Goal: Task Accomplishment & Management: Use online tool/utility

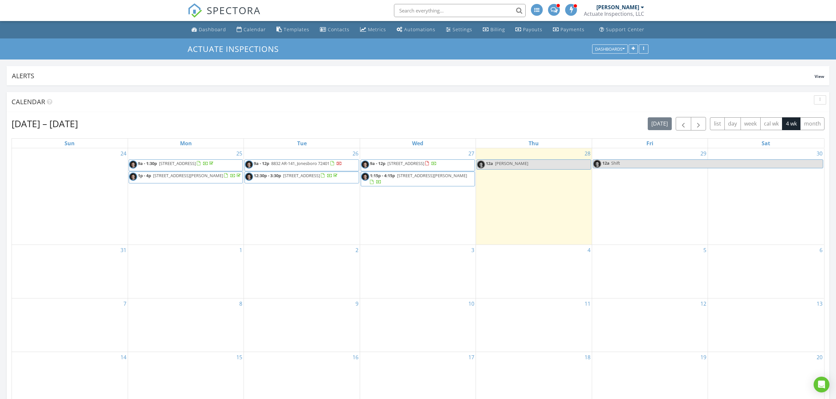
click at [424, 163] on span "5007 S 28th St, Paragould 72450" at bounding box center [405, 164] width 37 height 6
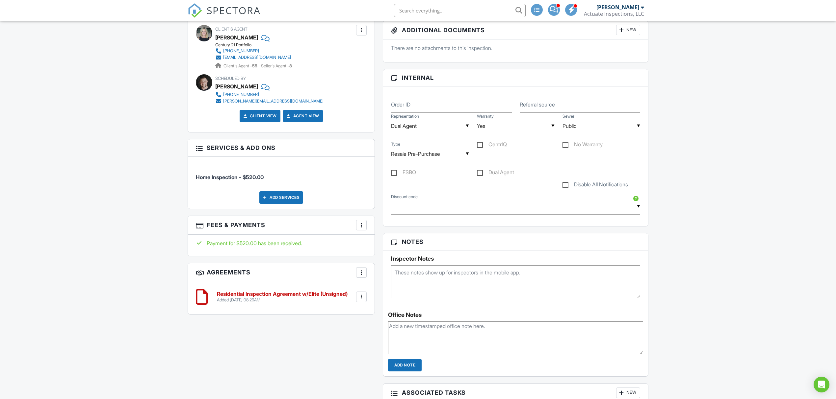
click at [361, 223] on div "More" at bounding box center [361, 225] width 11 height 11
click at [390, 245] on li "Edit Fees & Payments" at bounding box center [394, 245] width 69 height 16
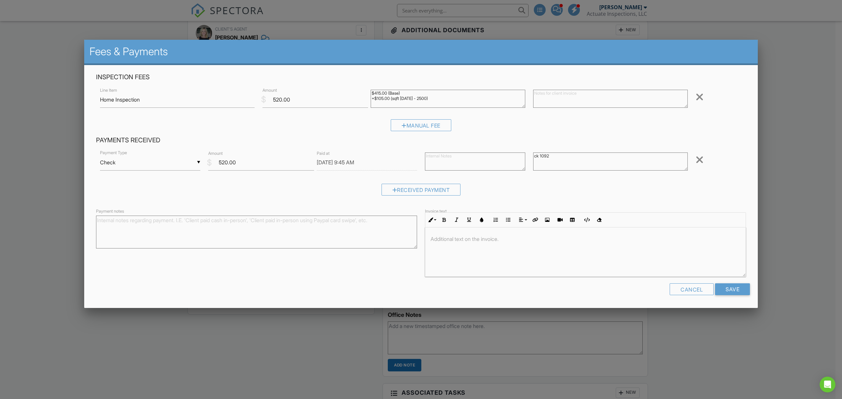
click at [108, 162] on div "▼ Check Cash Check On-Site Card Other Cash Check On-Site Card Other" at bounding box center [150, 163] width 100 height 16
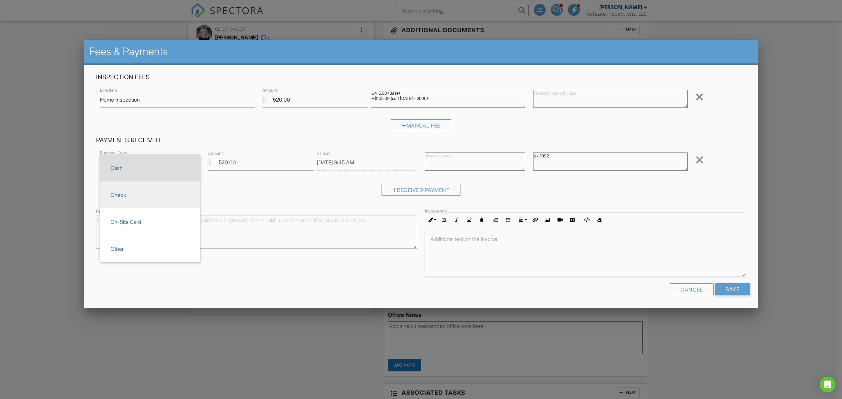
click at [140, 167] on span "Cash" at bounding box center [150, 168] width 90 height 16
type input "Cash"
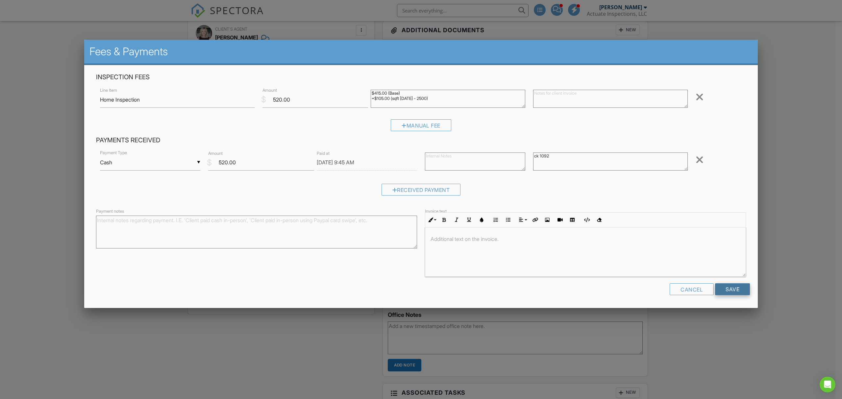
click at [724, 287] on input "Save" at bounding box center [732, 290] width 35 height 12
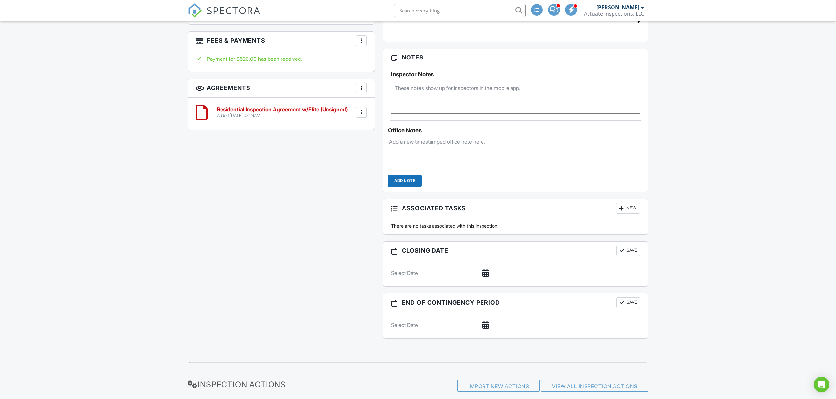
scroll to position [366, 0]
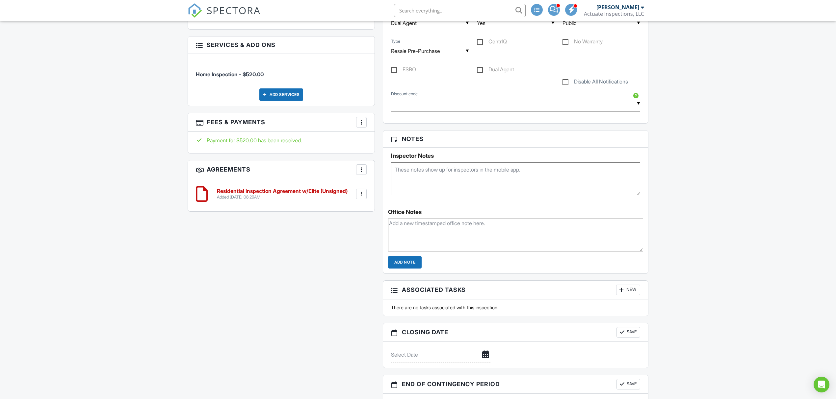
click at [320, 331] on div "All emails and texts are disabled for this inspection! All emails and texts hav…" at bounding box center [418, 127] width 469 height 600
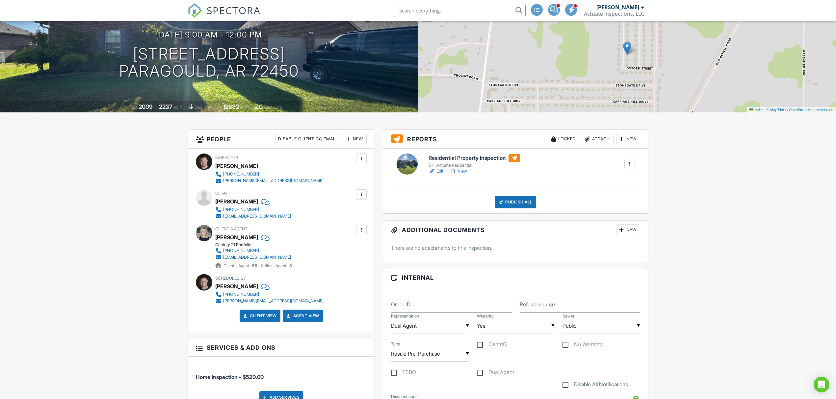
scroll to position [0, 0]
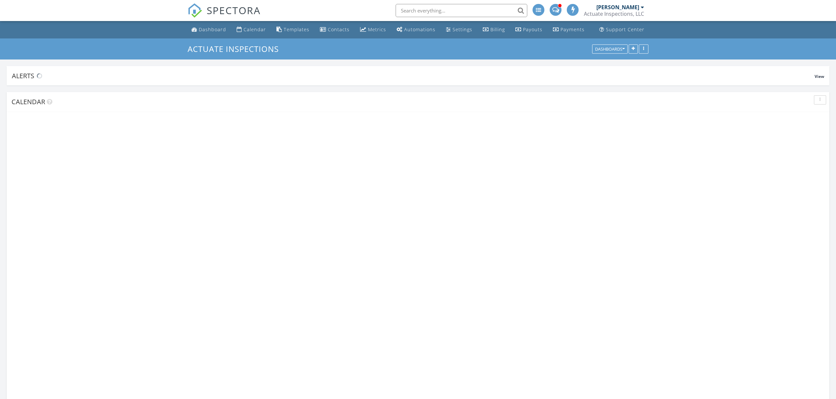
scroll to position [612, 849]
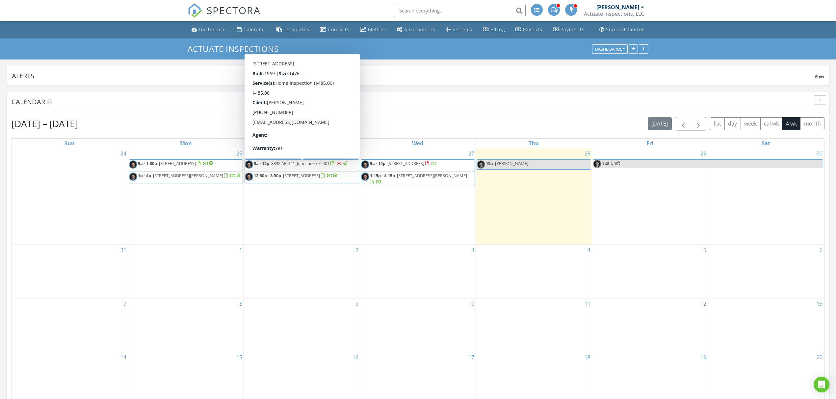
click at [319, 163] on span "8832 AR-141, Jonesboro 72401" at bounding box center [300, 164] width 58 height 6
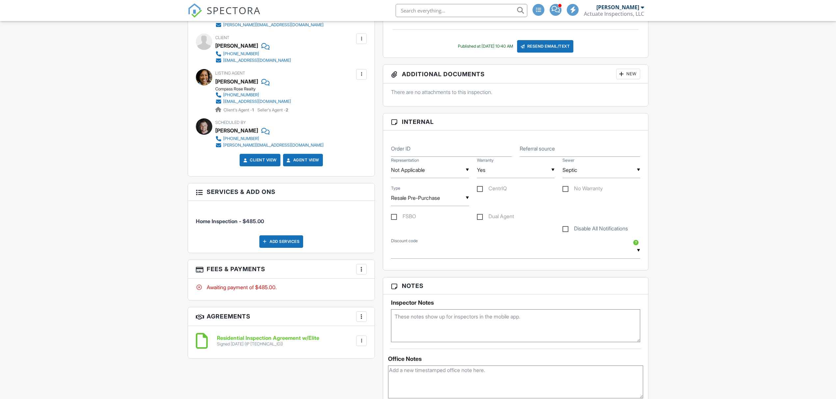
click at [359, 270] on div at bounding box center [361, 269] width 7 height 7
click at [408, 294] on li "Edit Fees & Payments" at bounding box center [394, 289] width 69 height 16
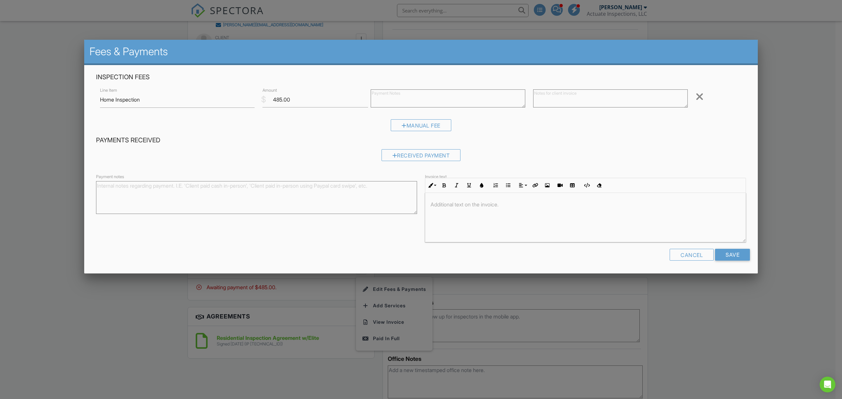
click at [396, 149] on div "Received Payment" at bounding box center [421, 157] width 650 height 17
click at [399, 153] on div "Received Payment" at bounding box center [421, 155] width 79 height 12
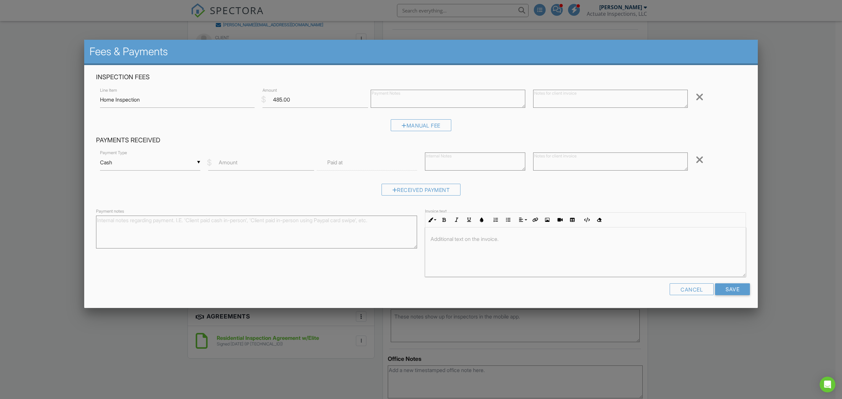
click at [128, 165] on div "▼ Cash Cash Check On-Site Card Other Cash Check On-Site Card Other" at bounding box center [150, 163] width 100 height 16
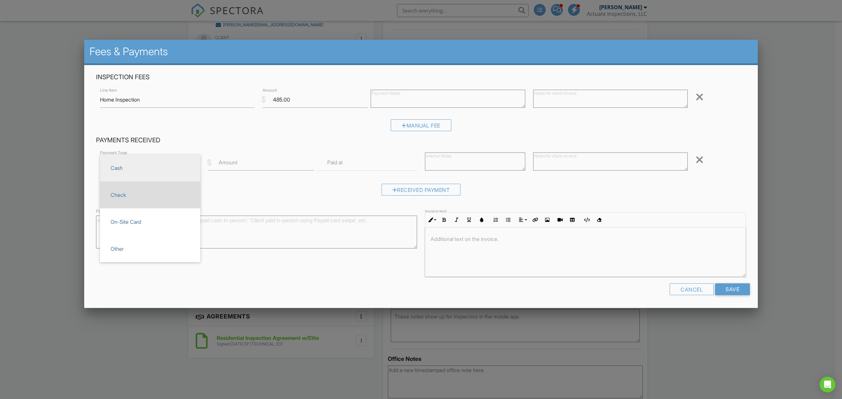
click at [131, 191] on span "Check" at bounding box center [150, 195] width 90 height 16
type input "Check"
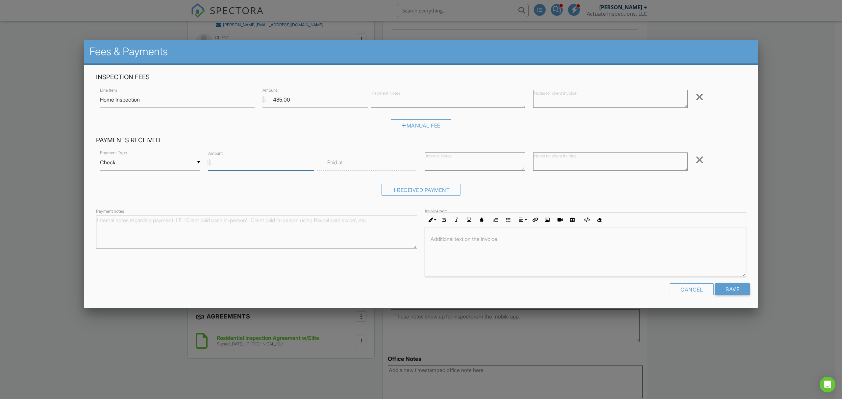
click at [239, 165] on input "Amount" at bounding box center [261, 163] width 106 height 16
type input "485.00"
click at [744, 289] on input "Save" at bounding box center [732, 290] width 35 height 12
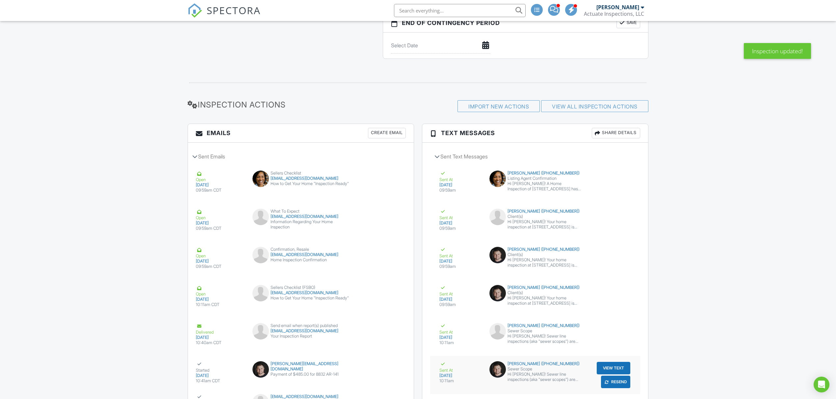
scroll to position [816, 0]
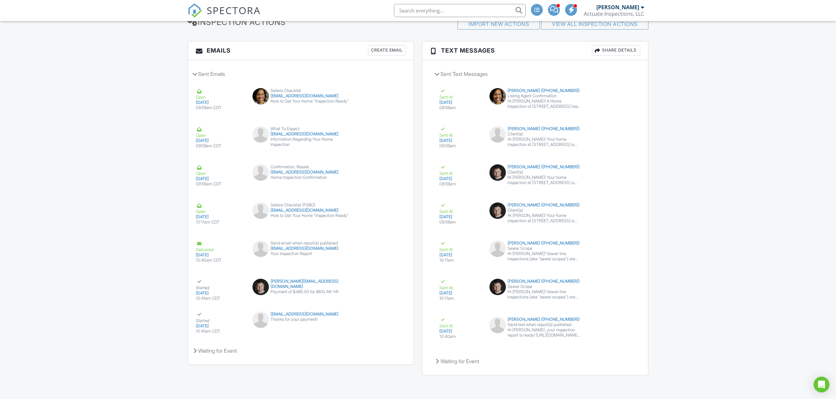
click at [572, 12] on div at bounding box center [571, 10] width 12 height 12
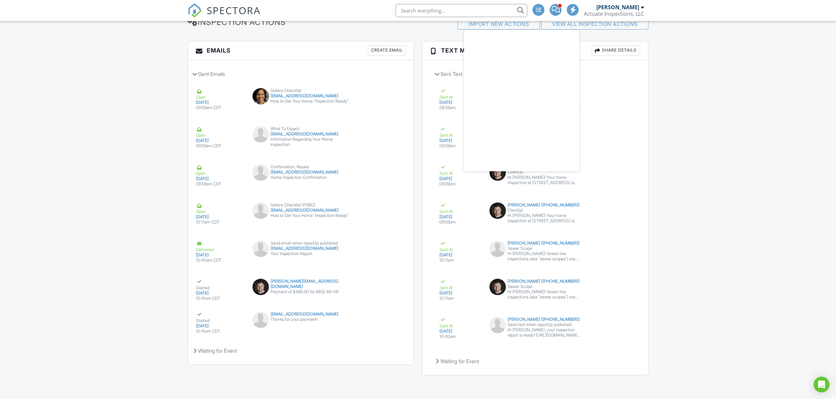
click at [571, 10] on span at bounding box center [573, 10] width 7 height 0
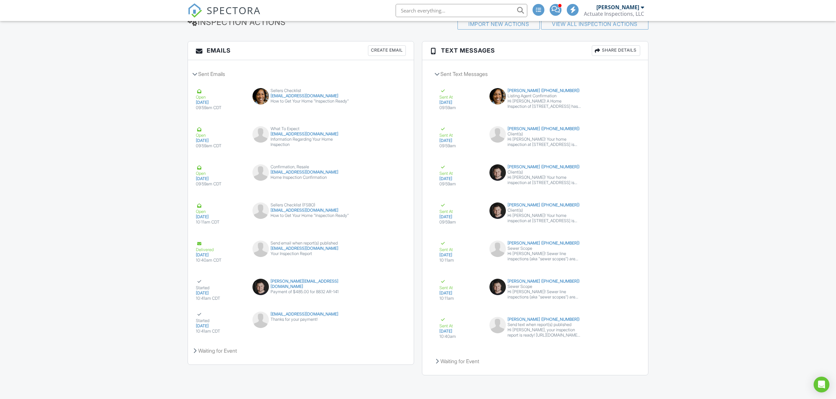
click at [571, 10] on span at bounding box center [573, 10] width 7 height 0
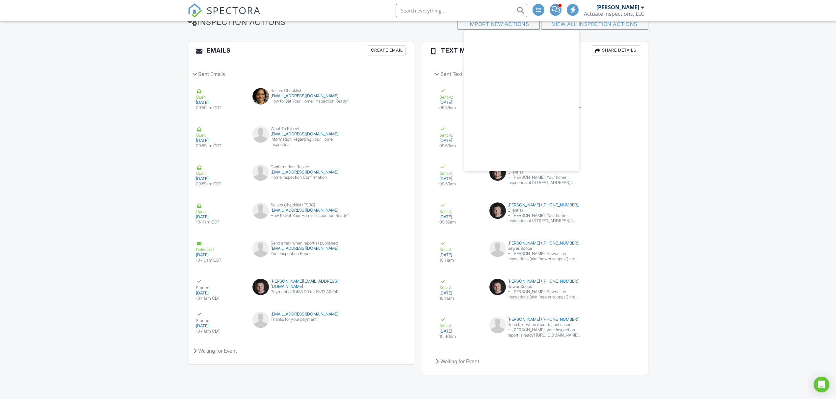
click at [558, 10] on span at bounding box center [555, 9] width 8 height 0
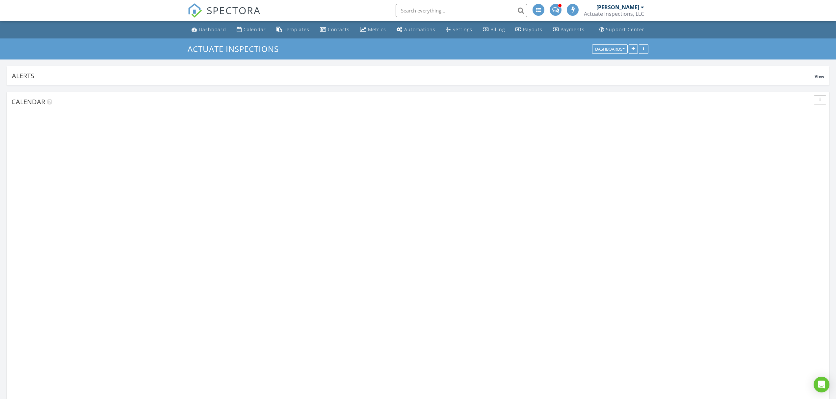
scroll to position [612, 849]
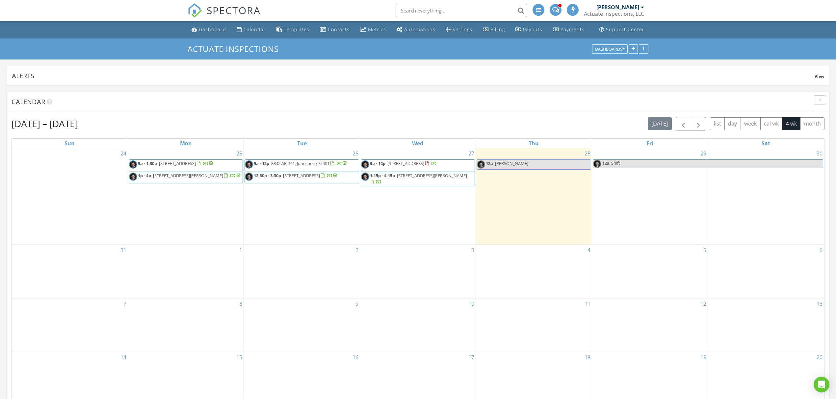
click at [422, 178] on span "[STREET_ADDRESS][PERSON_NAME]" at bounding box center [432, 176] width 70 height 6
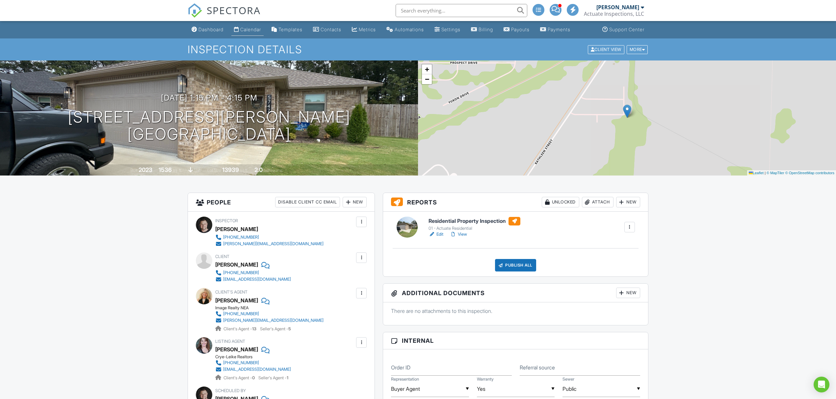
click at [253, 32] on div "Calendar" at bounding box center [250, 30] width 21 height 6
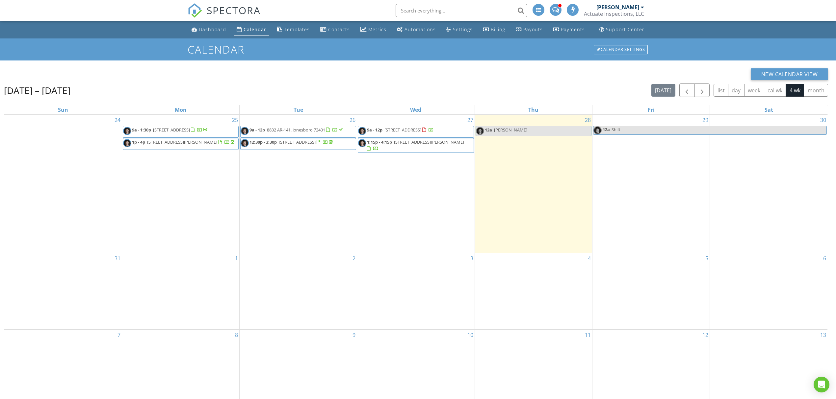
click at [432, 78] on div "New Calendar View" at bounding box center [416, 74] width 824 height 12
click at [428, 144] on span "[STREET_ADDRESS][PERSON_NAME]" at bounding box center [429, 142] width 70 height 6
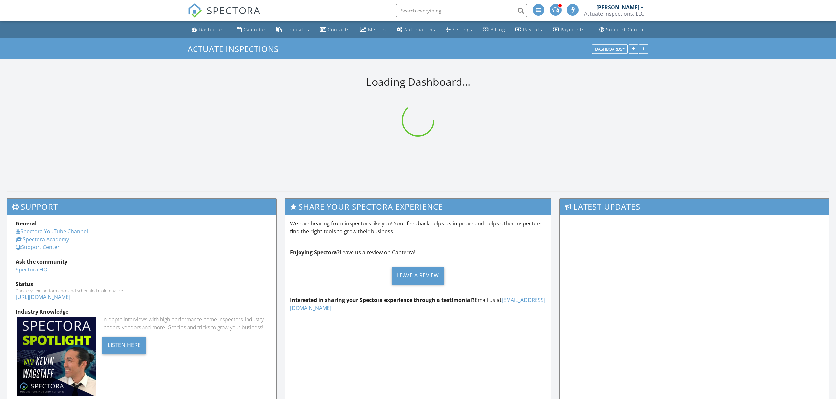
click at [432, 13] on input "text" at bounding box center [461, 10] width 132 height 13
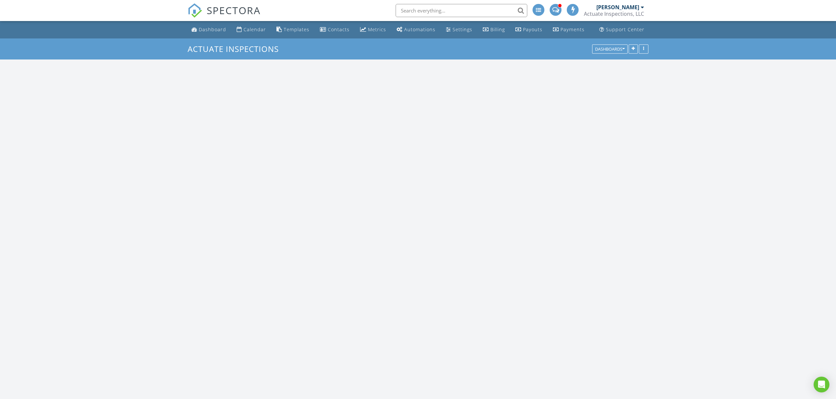
scroll to position [612, 849]
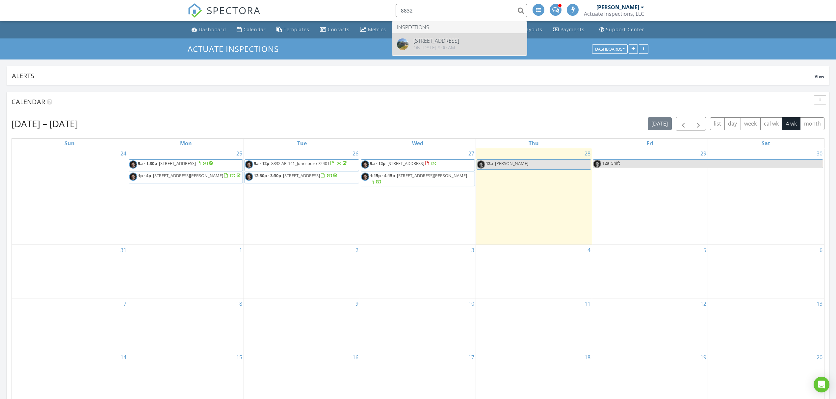
type input "8832"
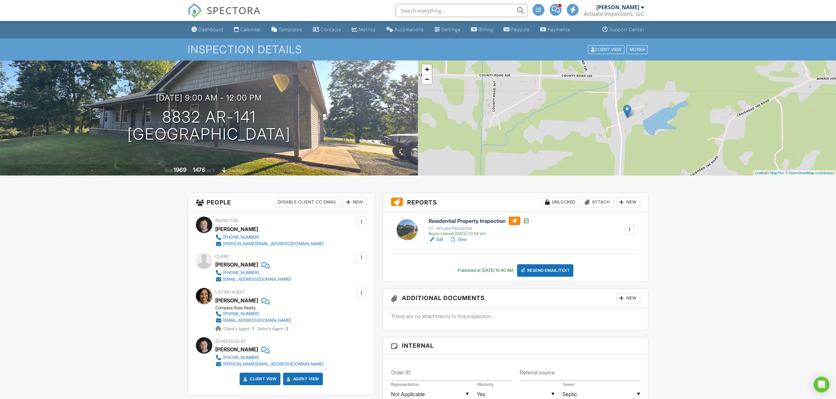
click at [269, 30] on div "Dashboard Calendar Templates Contacts Metrics Automations Settings Billing Payo…" at bounding box center [418, 29] width 461 height 17
click at [257, 29] on div "Calendar" at bounding box center [250, 30] width 21 height 6
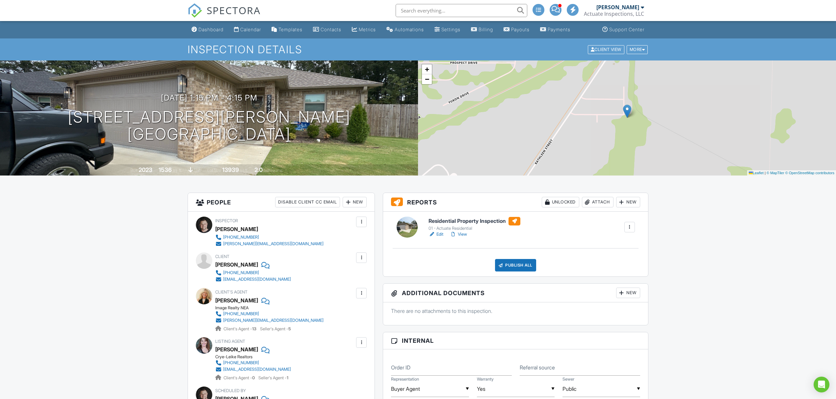
click at [435, 235] on div at bounding box center [431, 234] width 7 height 7
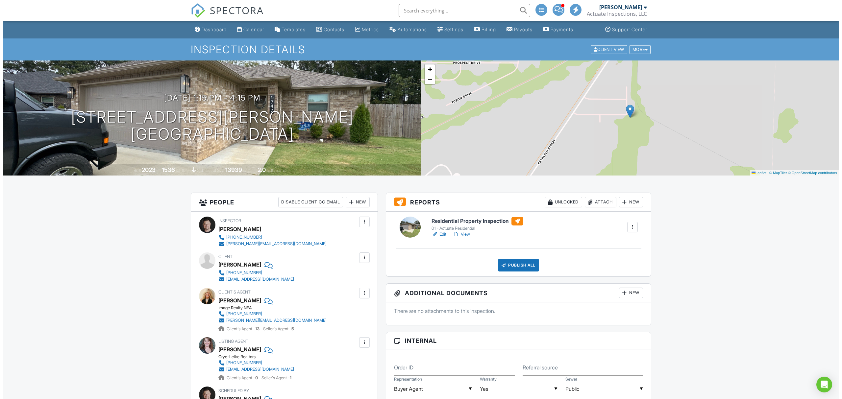
scroll to position [44, 0]
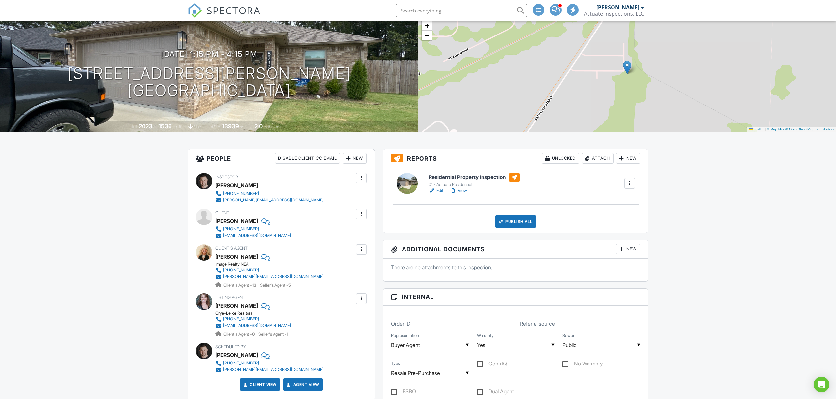
click at [359, 217] on div at bounding box center [361, 214] width 7 height 7
click at [345, 230] on li "Edit" at bounding box center [346, 234] width 34 height 16
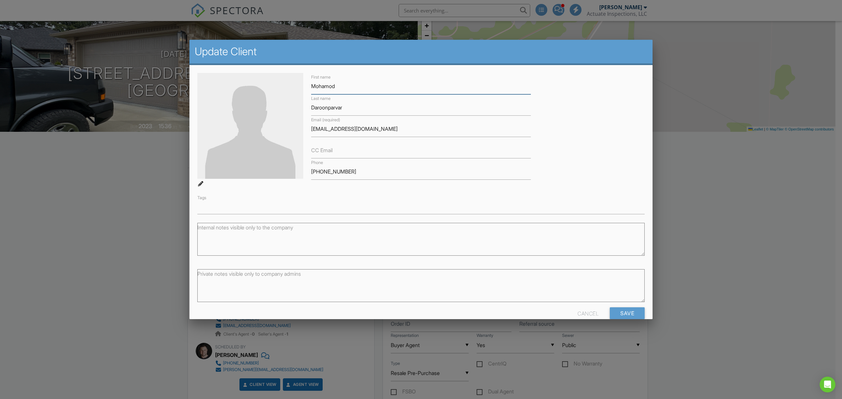
click at [323, 86] on input "Mohamod" at bounding box center [421, 86] width 220 height 16
paste input "madreza"
type input "Mohammadreza"
click at [620, 317] on input "Save" at bounding box center [627, 314] width 35 height 12
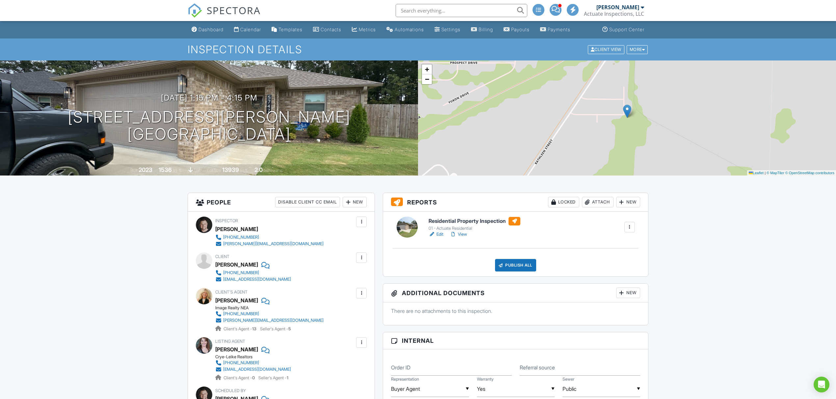
click at [435, 233] on link "Edit" at bounding box center [435, 234] width 15 height 7
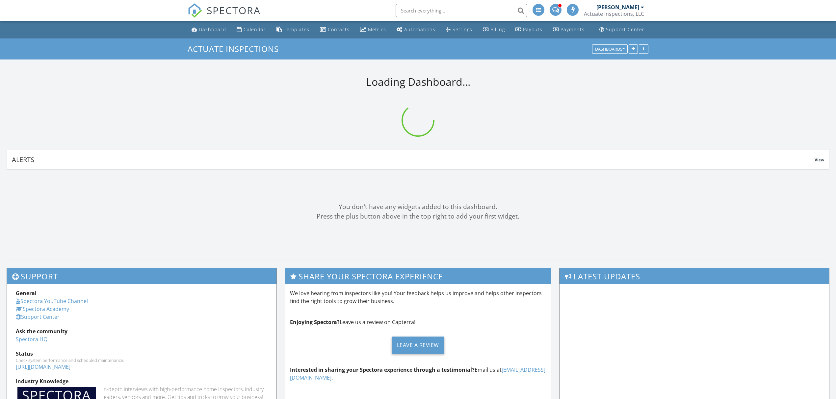
click at [419, 11] on input "text" at bounding box center [461, 10] width 132 height 13
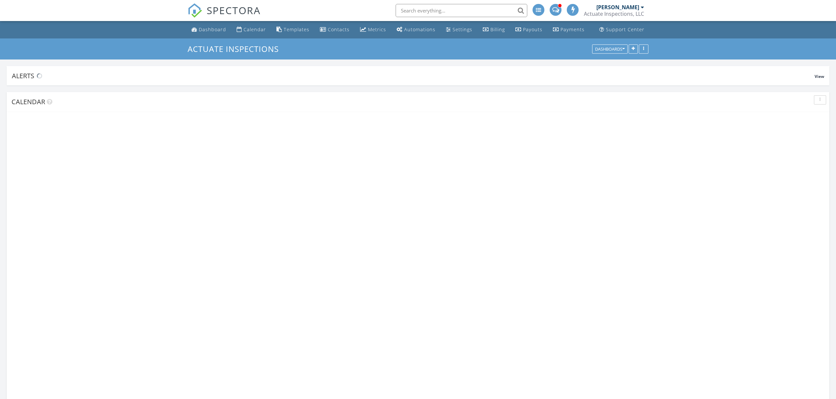
scroll to position [612, 849]
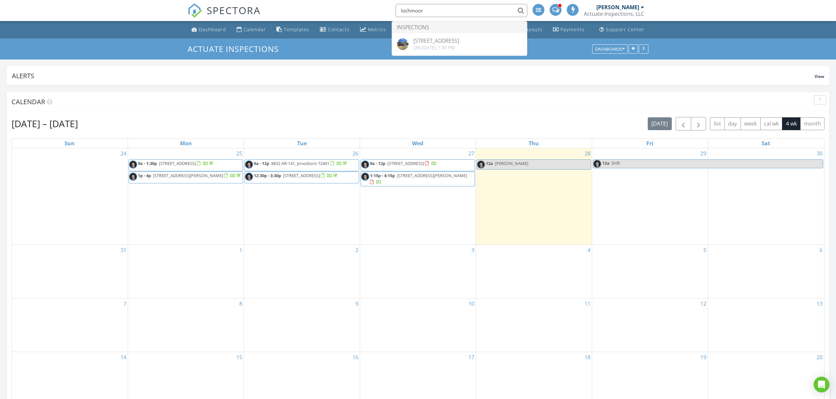
click at [430, 10] on input "lochmoor" at bounding box center [461, 10] width 132 height 13
type input "lochmoor"
click at [698, 64] on div "Alerts View Company Inspection Learn More No new alerts You can view dismissed …" at bounding box center [418, 372] width 836 height 625
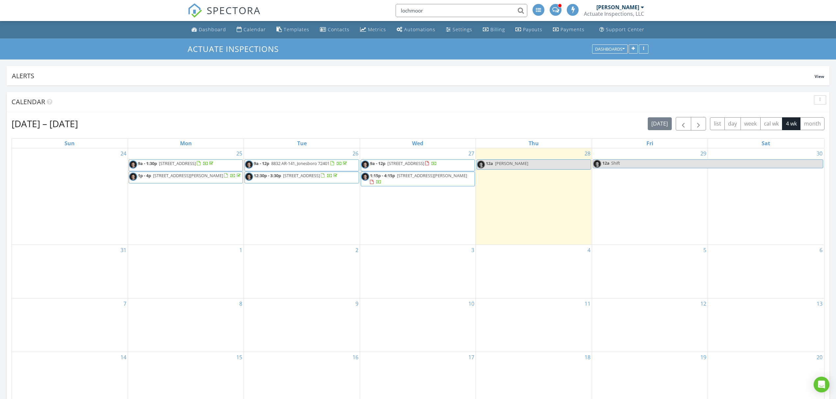
click at [316, 272] on div "2" at bounding box center [301, 271] width 115 height 53
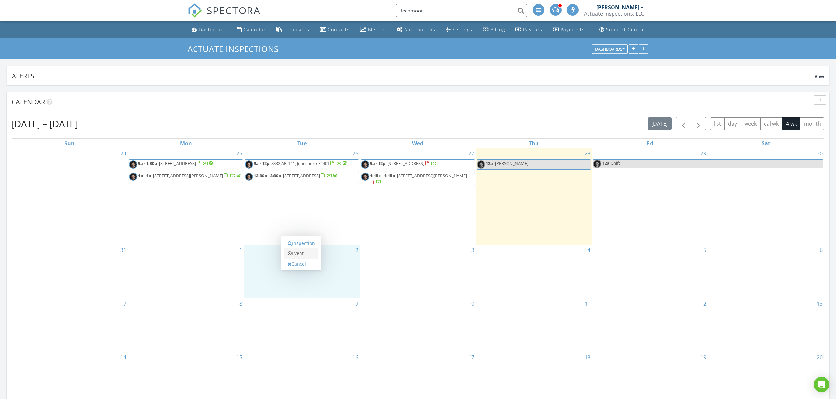
click at [306, 254] on link "Event" at bounding box center [301, 253] width 34 height 11
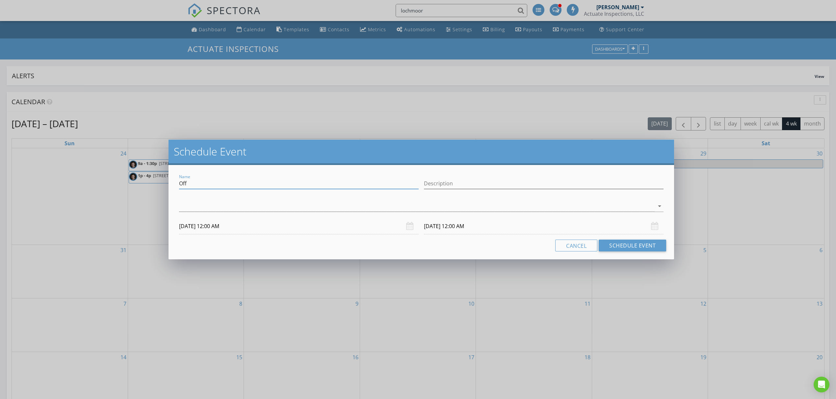
click at [211, 185] on input "Off" at bounding box center [299, 183] width 240 height 11
click at [210, 185] on input "Off" at bounding box center [299, 183] width 240 height 11
type input "Hitendra [9:00am]"
click at [234, 207] on div at bounding box center [416, 206] width 475 height 11
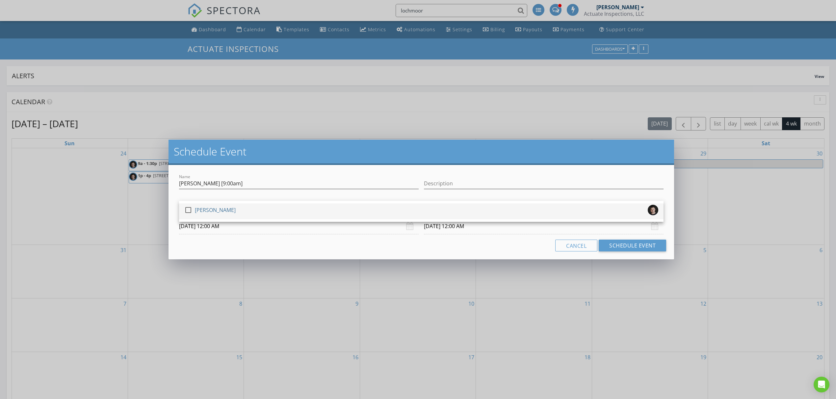
click at [236, 207] on div "check_box_outline_blank Brian Shannon" at bounding box center [421, 211] width 474 height 13
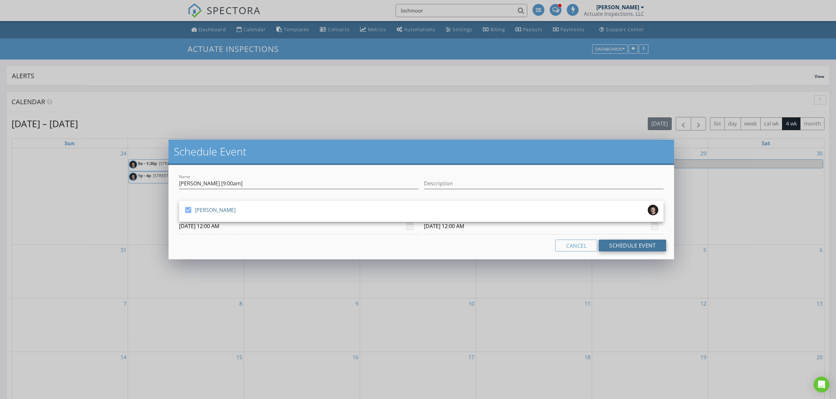
drag, startPoint x: 625, startPoint y: 239, endPoint x: 627, endPoint y: 245, distance: 6.2
click at [625, 240] on div "Name Hitendra [9:00am] Description check_box Brian Shannon Brian Shannon arrow_…" at bounding box center [420, 212] width 505 height 94
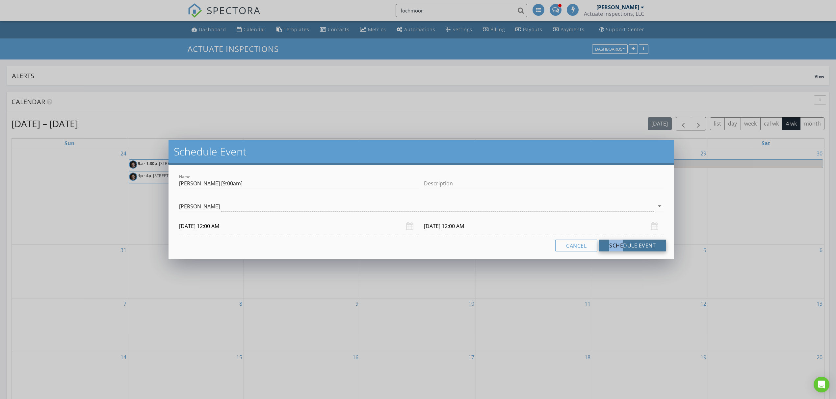
click at [628, 245] on button "Schedule Event" at bounding box center [631, 246] width 67 height 12
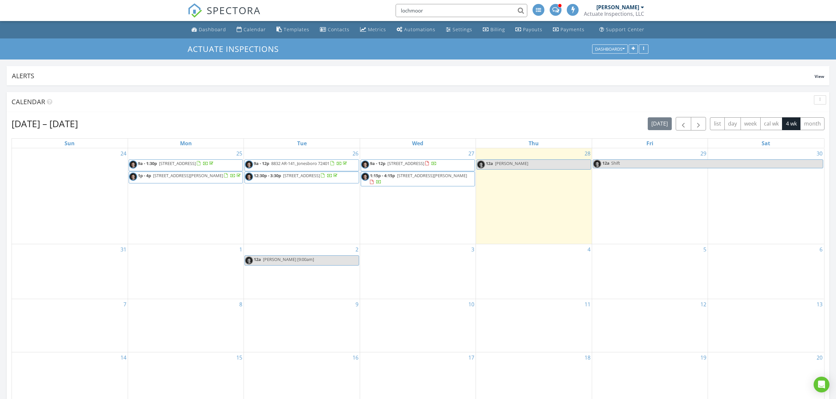
click at [292, 285] on div "2 12a Hitendra [9:00am]" at bounding box center [301, 271] width 115 height 55
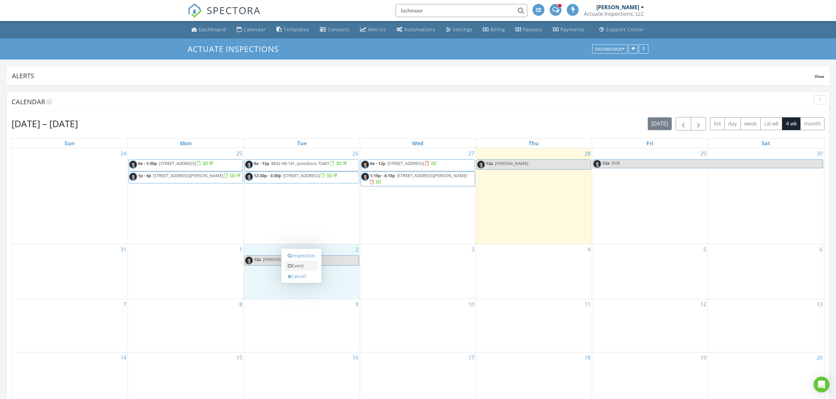
click at [303, 265] on link "Event" at bounding box center [301, 266] width 34 height 11
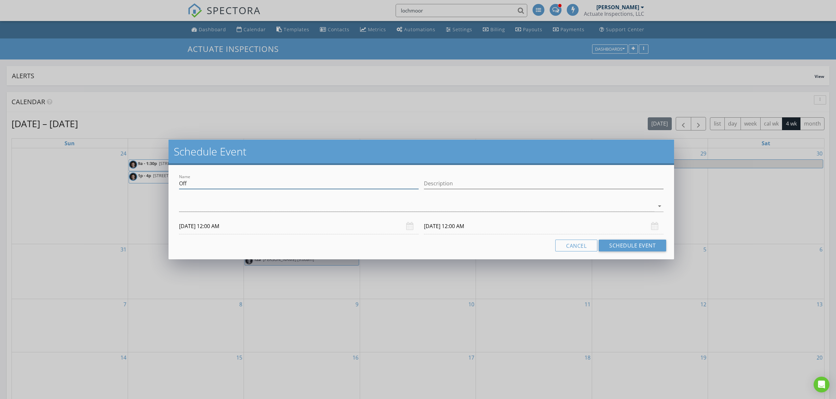
click at [189, 186] on input "Off" at bounding box center [299, 183] width 240 height 11
type input "605 n 7 1/2, kim davis"
click at [258, 213] on div "arrow_drop_down" at bounding box center [421, 209] width 484 height 17
click at [261, 209] on div at bounding box center [416, 206] width 475 height 11
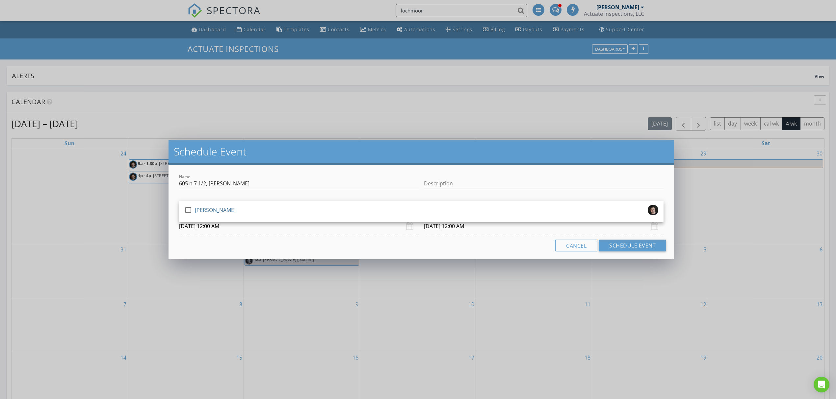
click at [261, 209] on div "check_box_outline_blank Brian Shannon" at bounding box center [421, 211] width 474 height 13
click at [631, 246] on button "Schedule Event" at bounding box center [631, 246] width 67 height 12
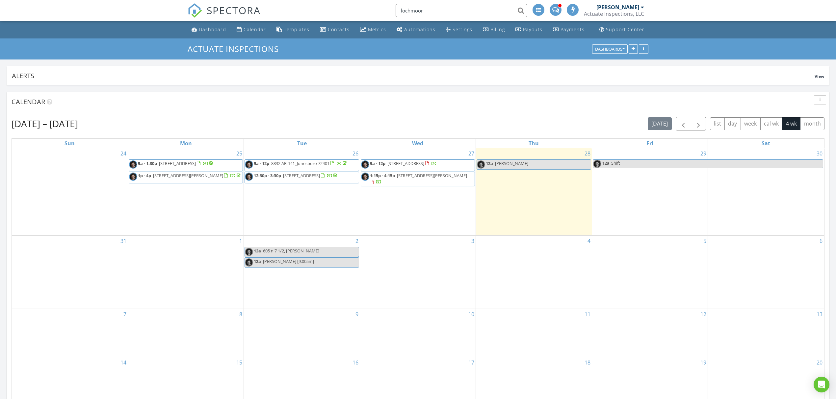
click at [547, 117] on div "Aug 24 – Sep 20, 2025 today list day week cal wk 4 wk month" at bounding box center [418, 123] width 813 height 13
